Goal: Information Seeking & Learning: Learn about a topic

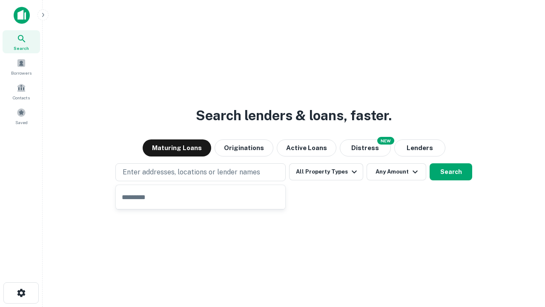
type input "**********"
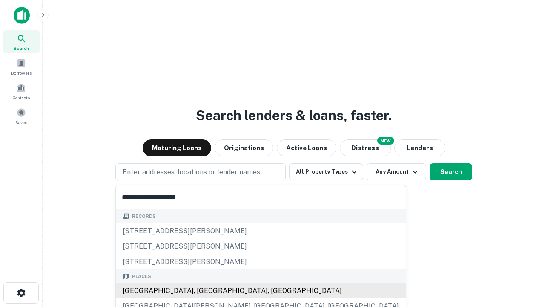
click at [204, 291] on div "Santa Monica, CA, USA" at bounding box center [261, 290] width 290 height 15
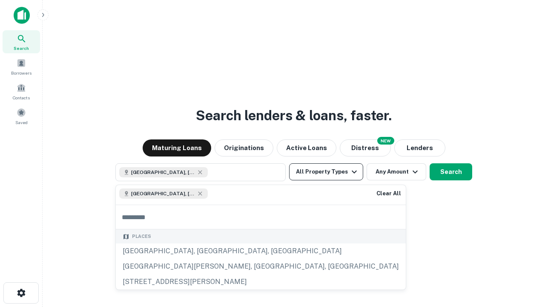
click at [326, 172] on button "All Property Types" at bounding box center [326, 171] width 74 height 17
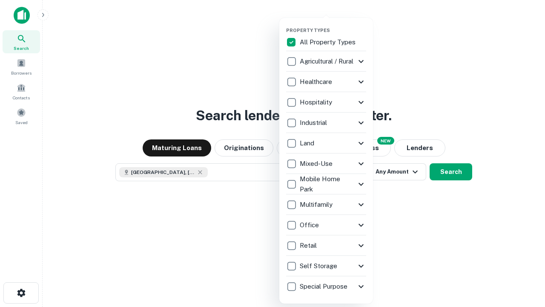
click at [333, 25] on button "button" at bounding box center [333, 25] width 94 height 0
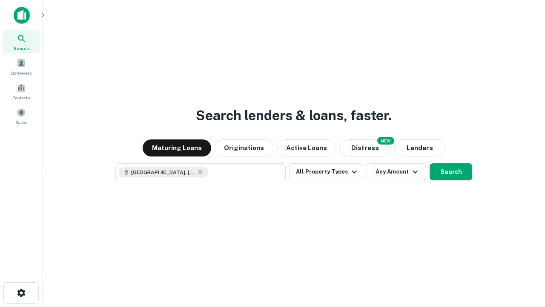
scroll to position [14, 0]
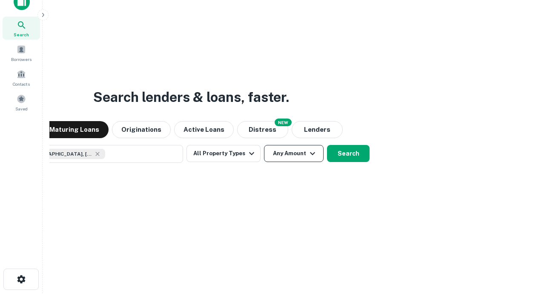
click at [264, 145] on button "Any Amount" at bounding box center [294, 153] width 60 height 17
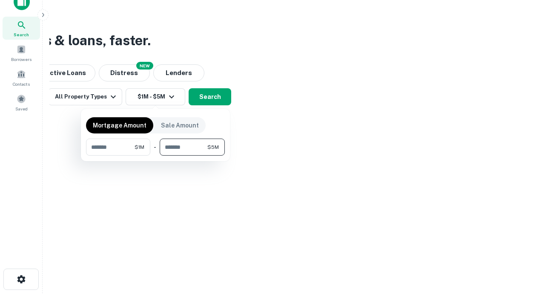
type input "*******"
click at [156, 156] on button "button" at bounding box center [155, 156] width 139 height 0
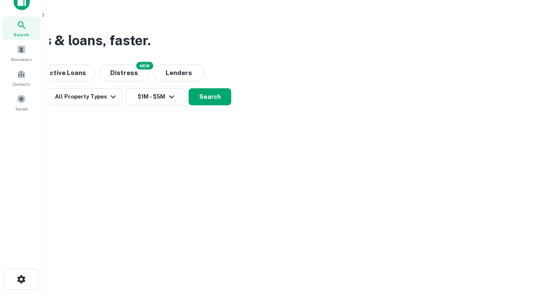
scroll to position [14, 0]
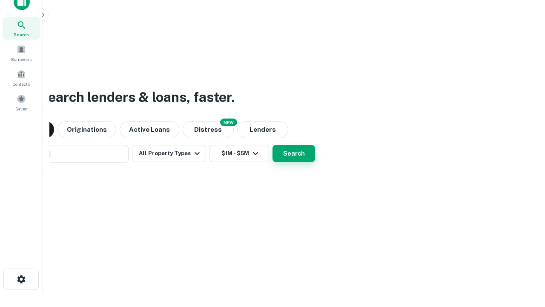
click at [273, 145] on button "Search" at bounding box center [294, 153] width 43 height 17
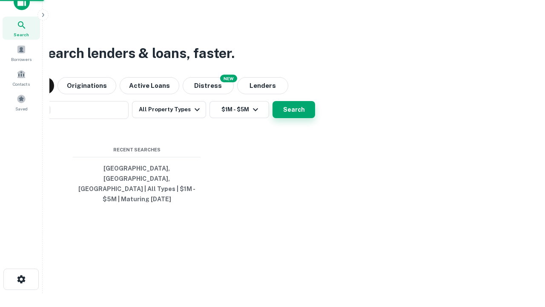
scroll to position [28, 241]
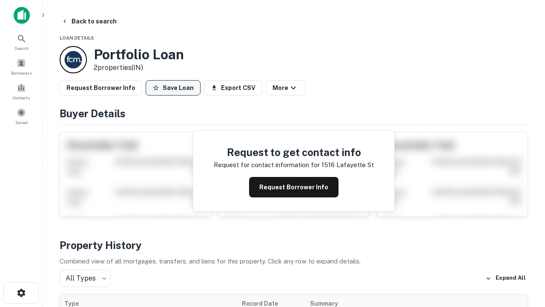
click at [173, 88] on button "Save Loan" at bounding box center [173, 87] width 55 height 15
click at [175, 88] on button "Save Loan" at bounding box center [173, 87] width 55 height 15
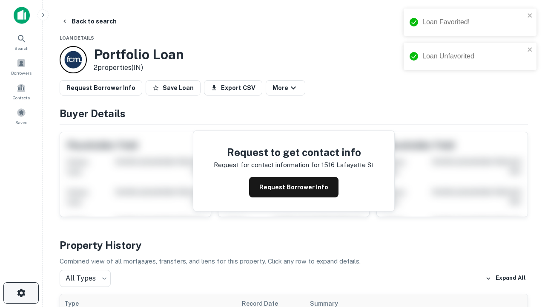
click at [21, 293] on icon "button" at bounding box center [21, 293] width 10 height 10
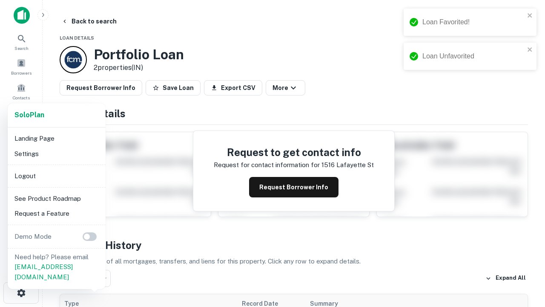
click at [56, 176] on li "Logout" at bounding box center [56, 175] width 91 height 15
